Goal: Check status

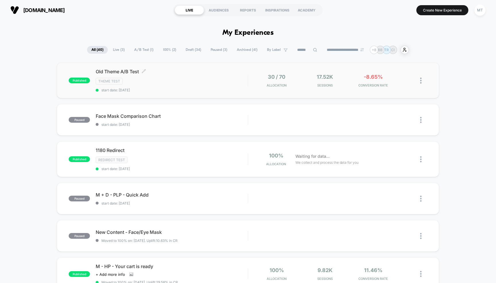
click at [190, 82] on div "Theme Test" at bounding box center [172, 81] width 152 height 7
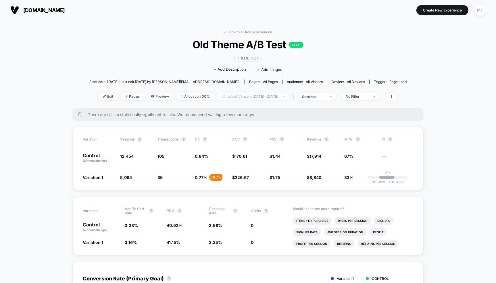
click at [258, 97] on span "Latest Version: [DATE] - [DATE]" at bounding box center [253, 96] width 72 height 8
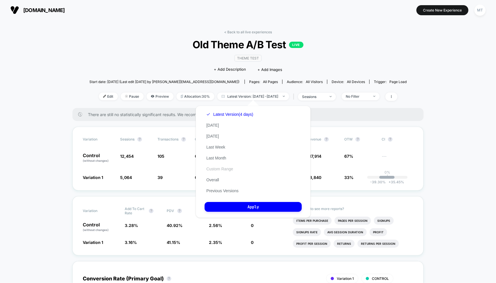
click at [221, 171] on button "Custom Range" at bounding box center [219, 168] width 30 height 5
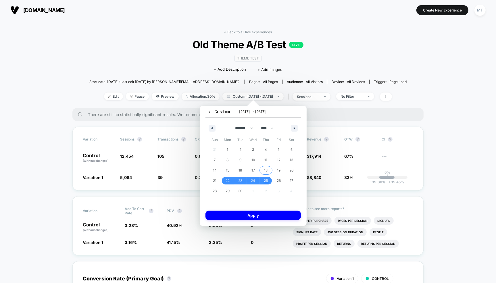
click at [263, 170] on span "18" at bounding box center [265, 170] width 13 height 7
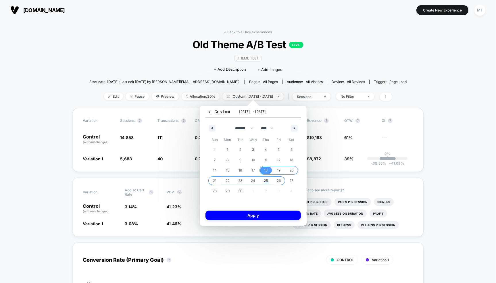
click at [278, 182] on span "26" at bounding box center [279, 180] width 4 height 10
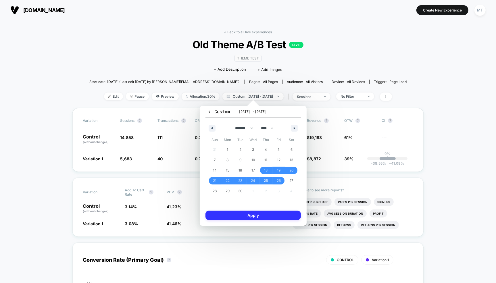
click at [255, 217] on button "Apply" at bounding box center [252, 214] width 95 height 9
